Goal: Task Accomplishment & Management: Manage account settings

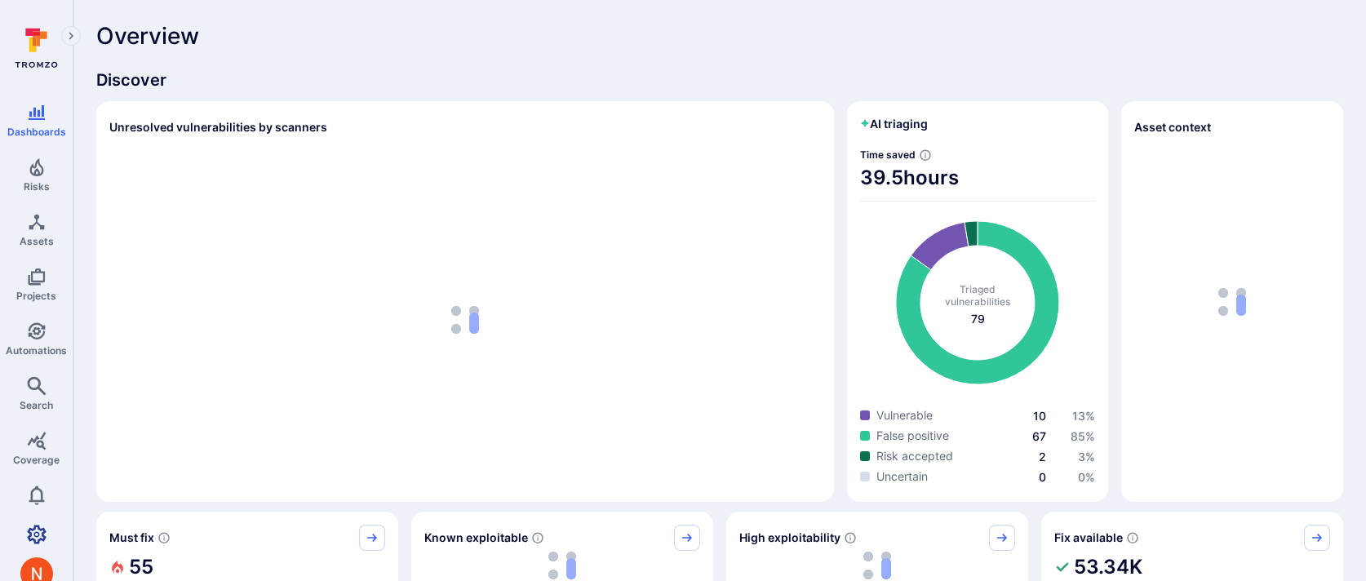
click at [46, 531] on icon "Settings" at bounding box center [37, 535] width 20 height 20
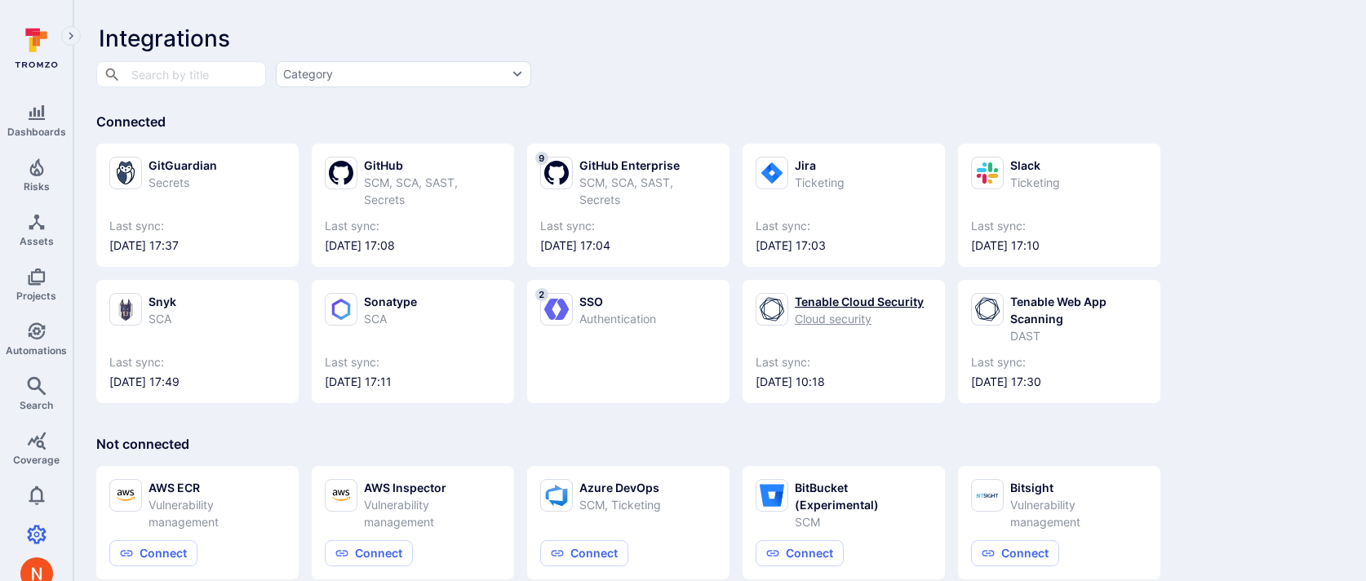
click at [835, 307] on div "Tenable Cloud Security" at bounding box center [859, 301] width 129 height 17
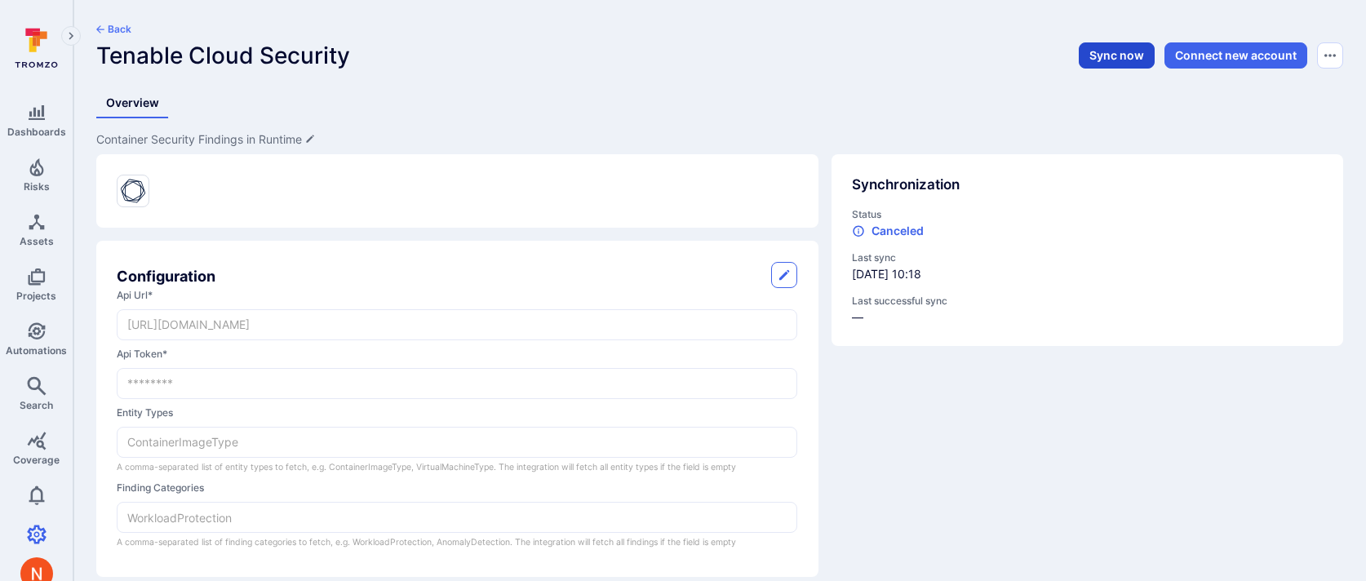
click at [1096, 54] on button "Sync now" at bounding box center [1116, 55] width 76 height 26
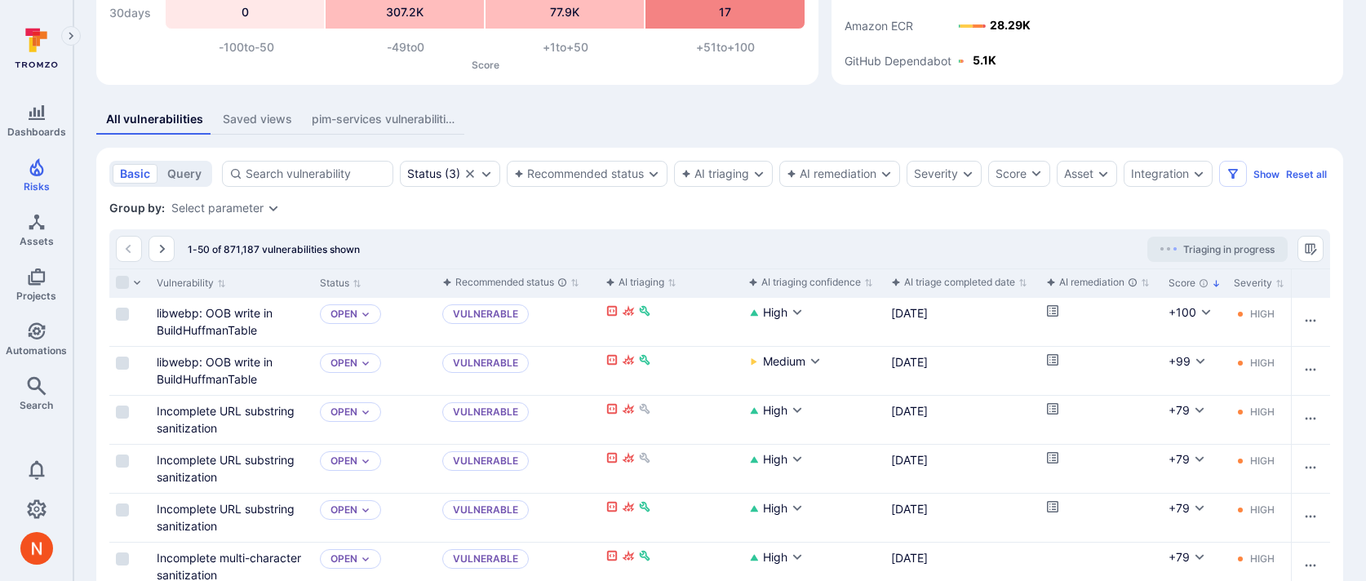
scroll to position [174, 0]
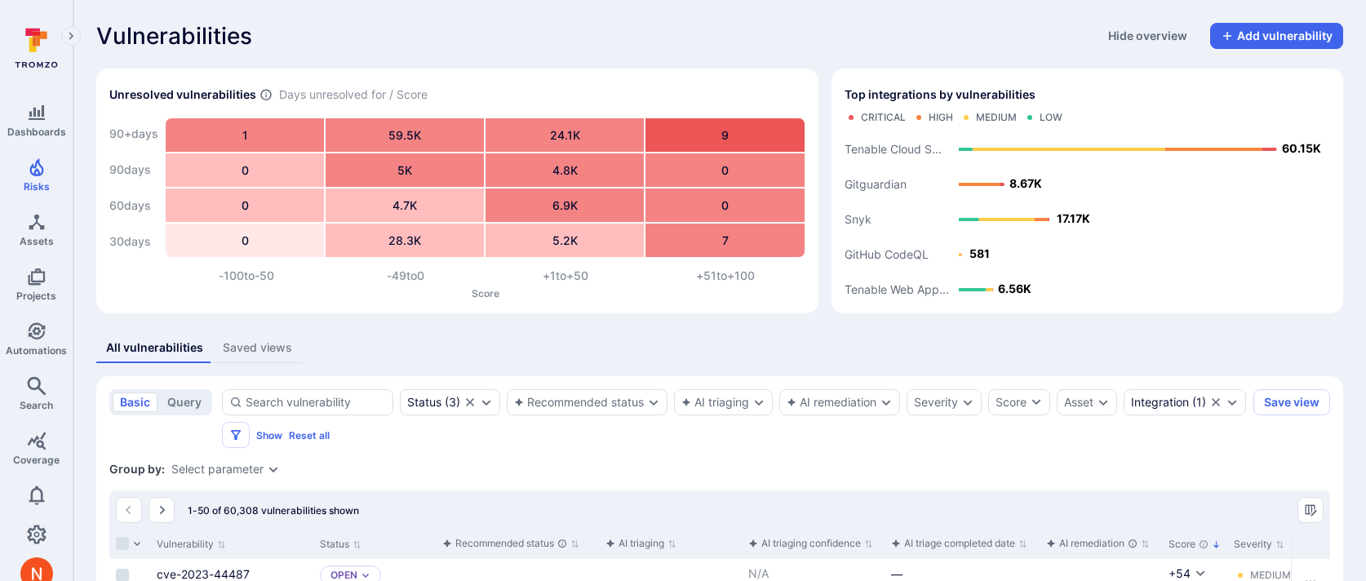
scroll to position [139, 0]
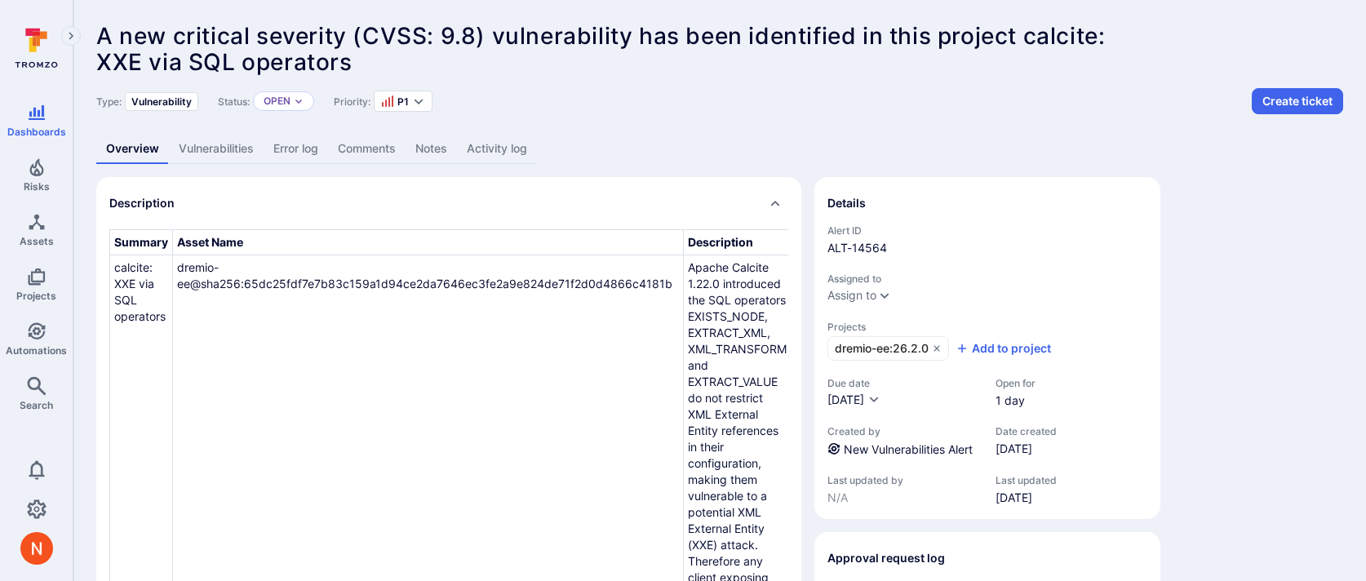
click at [533, 146] on link "Activity log" at bounding box center [497, 149] width 80 height 30
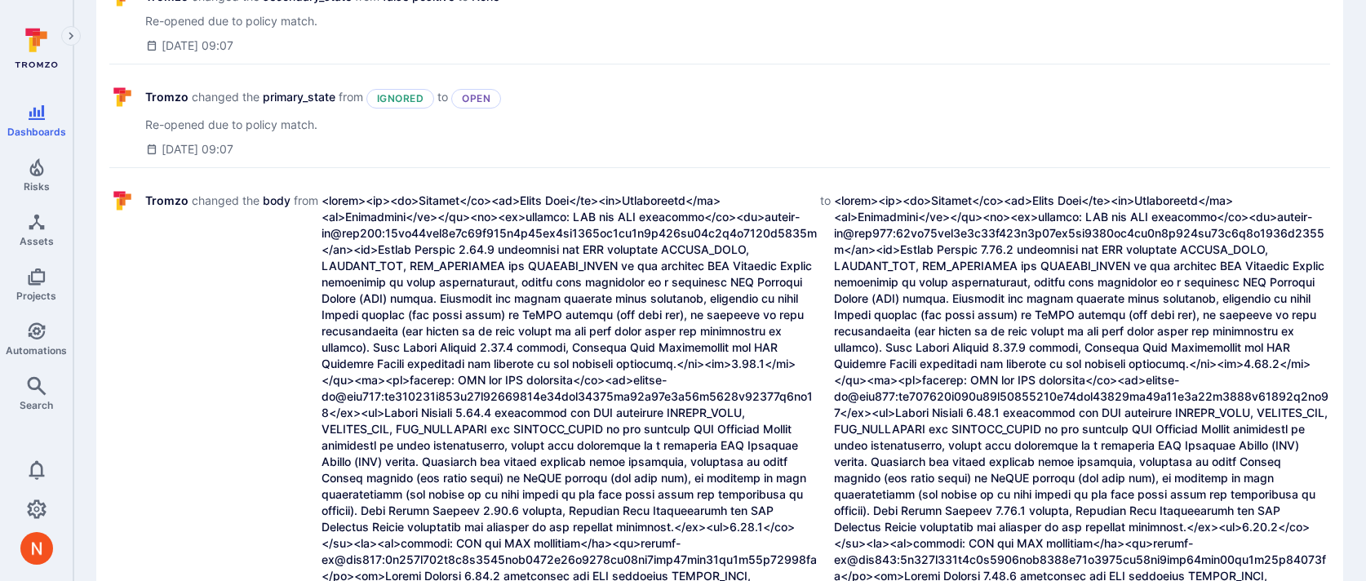
scroll to position [740, 0]
